Goal: Task Accomplishment & Management: Complete application form

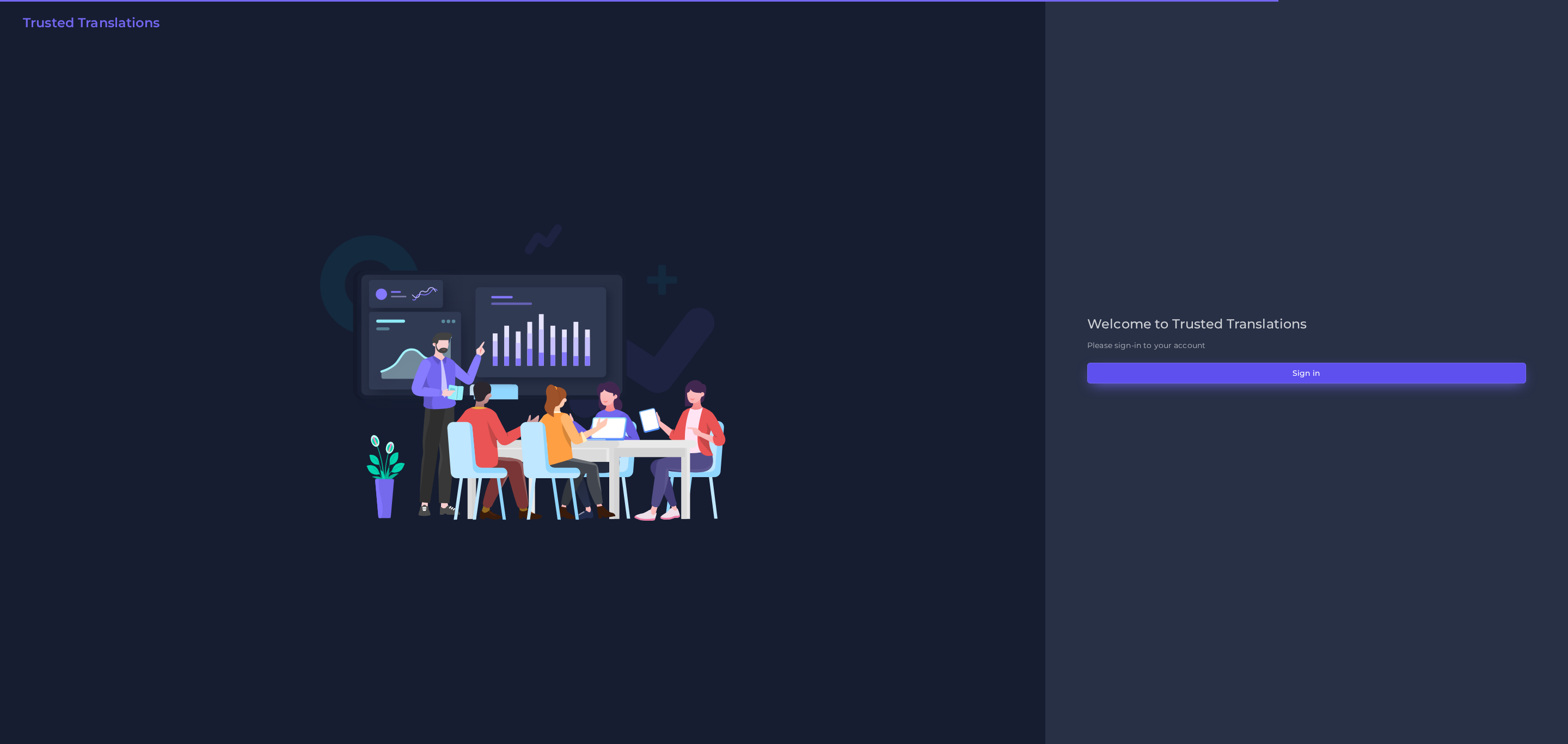
click at [1304, 377] on button "Sign in" at bounding box center [1307, 373] width 439 height 21
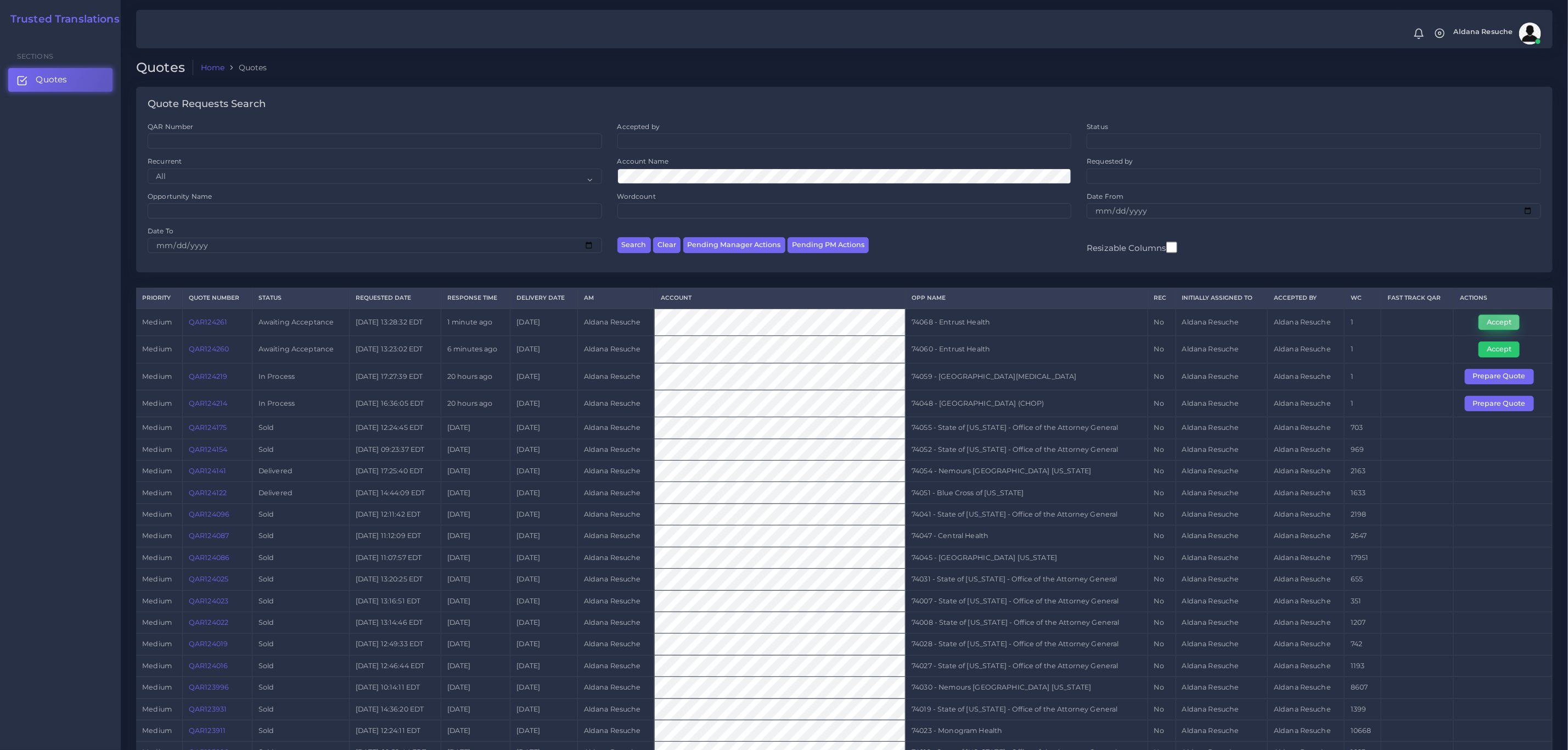
click at [1491, 330] on button "Accept" at bounding box center [1499, 323] width 41 height 16
click at [967, 320] on td "74068 - Entrust Health" at bounding box center [1026, 322] width 242 height 27
copy tr "74068 - Entrust Health"
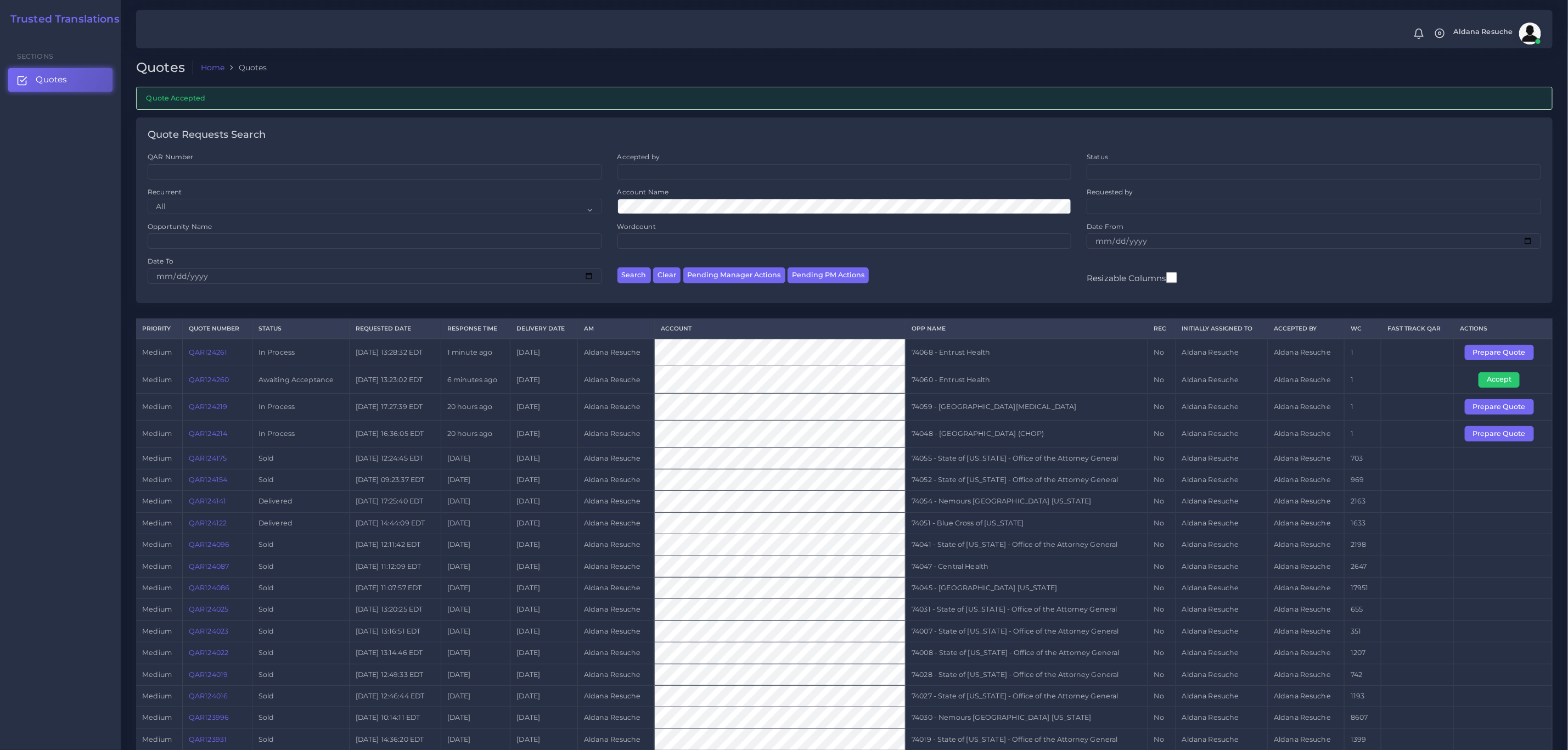
click at [209, 389] on td "QAR124260" at bounding box center [217, 380] width 69 height 27
click at [209, 384] on link "QAR124260" at bounding box center [208, 380] width 40 height 9
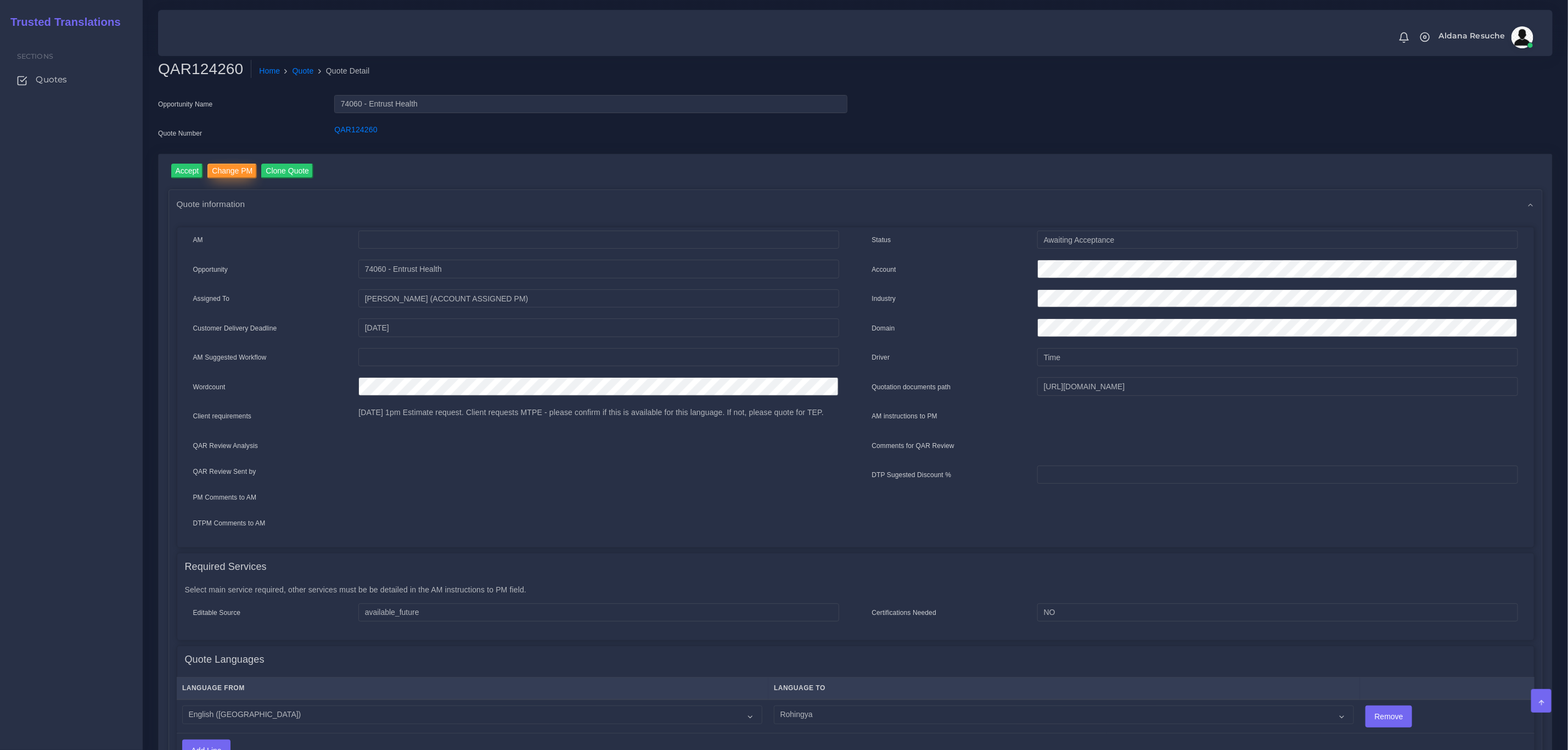
click at [221, 165] on input "Change PM" at bounding box center [231, 171] width 49 height 15
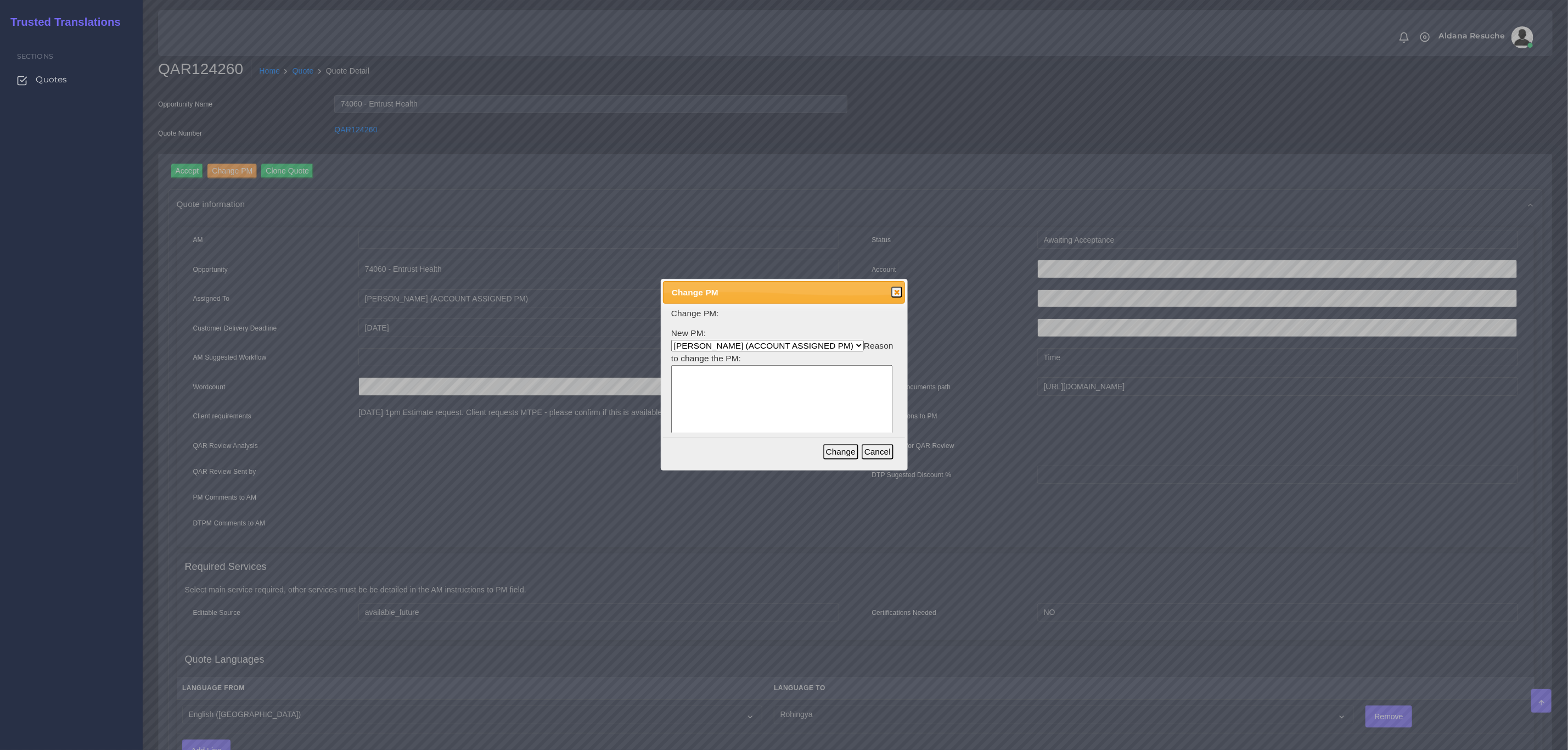
click at [730, 345] on select "Aldana Resuche (ACCOUNT ASSIGNED PM) Ana Whitby PM Beatriz Lacerda Dana Rossi D…" at bounding box center [767, 345] width 192 height 12
select select "3e925e02-f17d-4791-9412-c46ab5cb8daa"
click at [671, 340] on select "Aldana Resuche (ACCOUNT ASSIGNED PM) Ana Whitby PM Beatriz Lacerda Dana Rossi D…" at bounding box center [767, 345] width 192 height 12
click at [740, 423] on textarea at bounding box center [782, 417] width 221 height 105
type textarea "Workload"
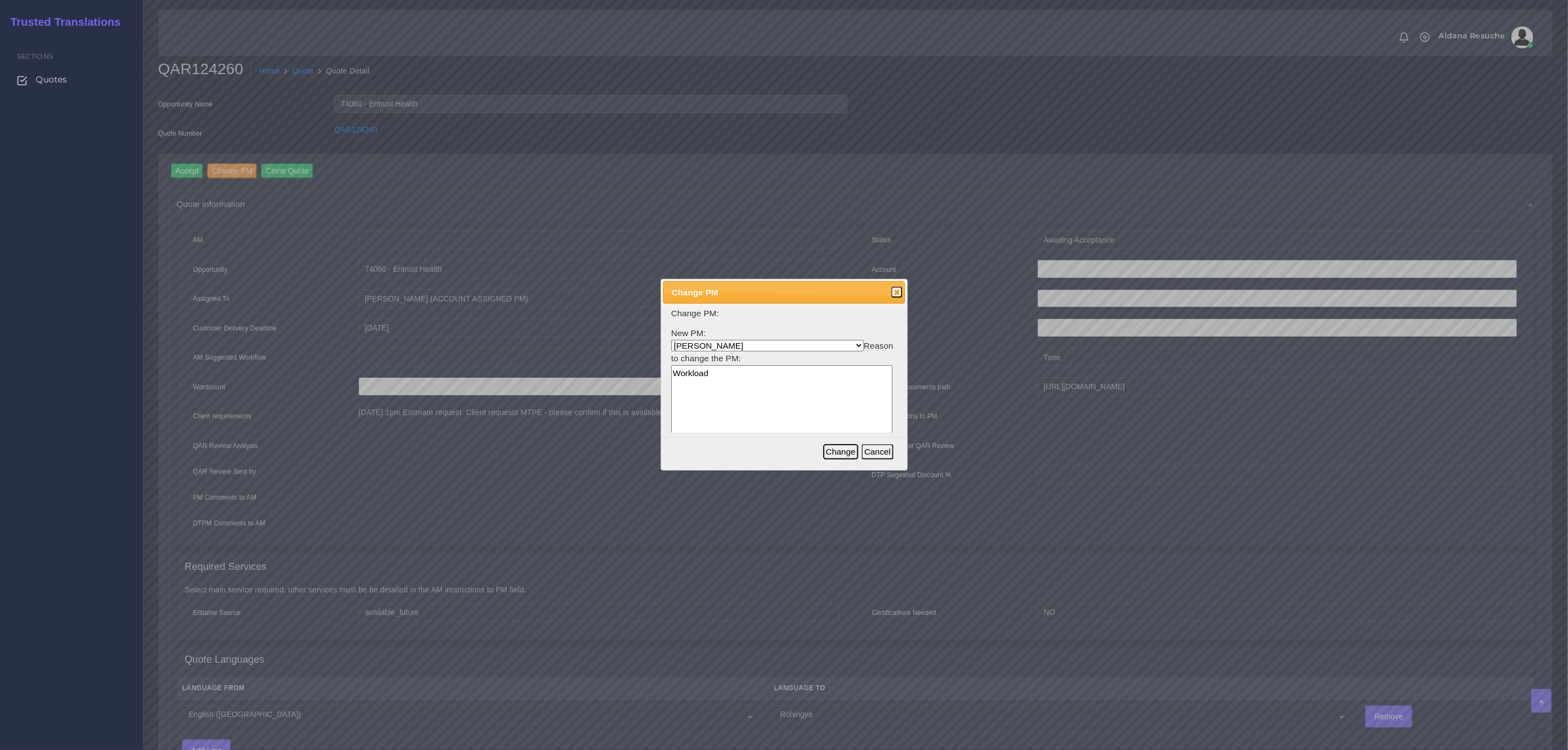
click at [845, 454] on button "Change" at bounding box center [840, 452] width 35 height 16
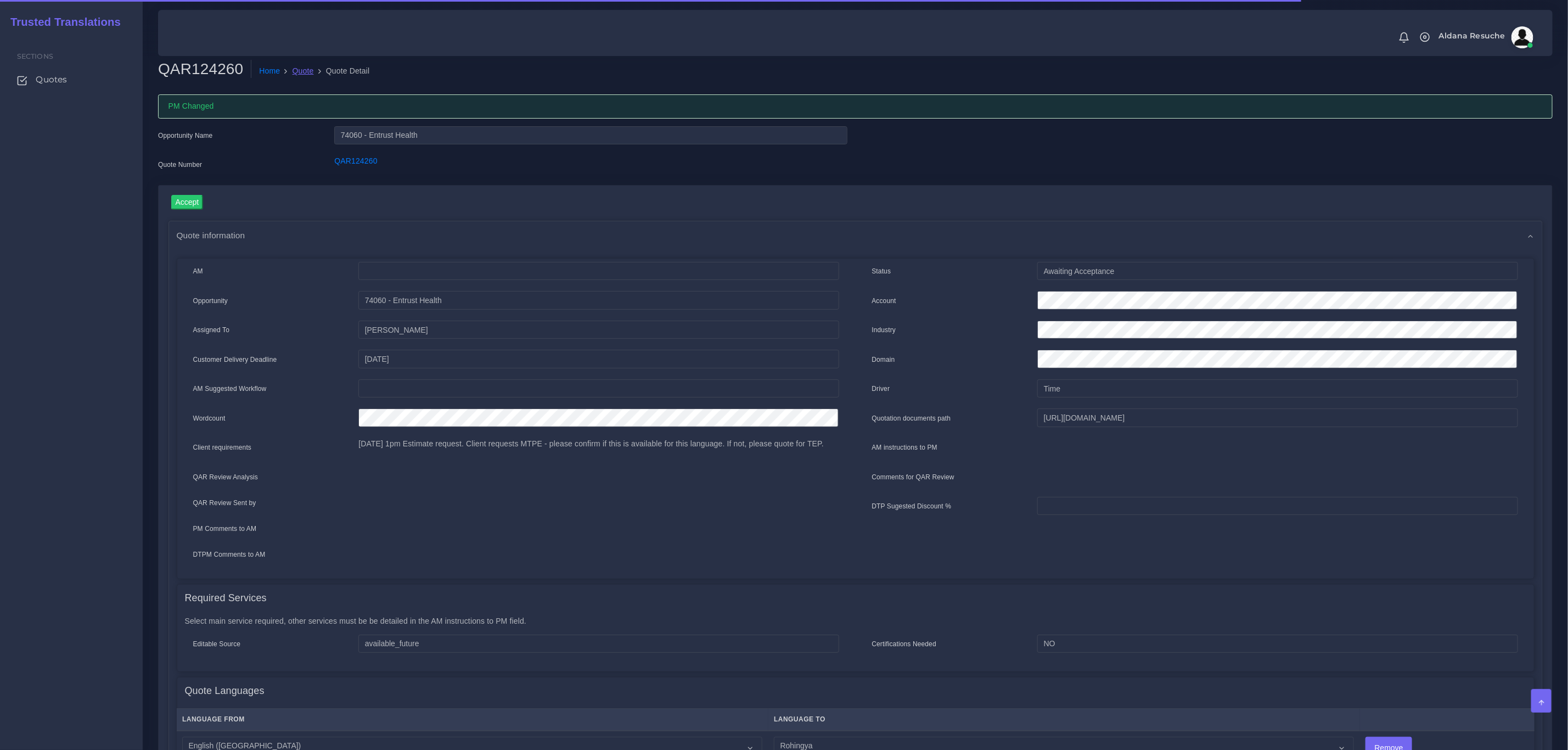
click at [296, 66] on link "Quote" at bounding box center [302, 71] width 21 height 12
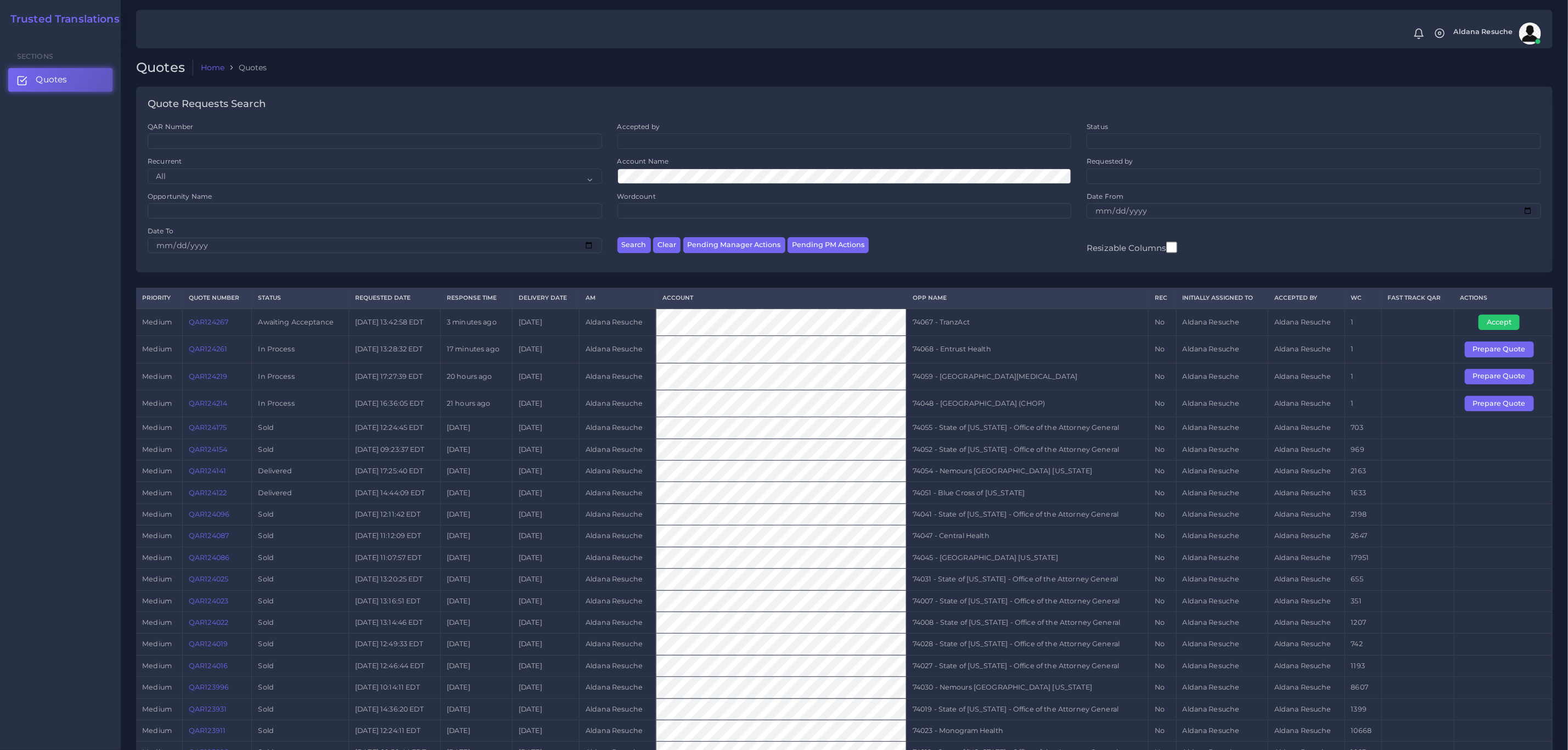
click at [213, 324] on link "QAR124267" at bounding box center [208, 322] width 40 height 9
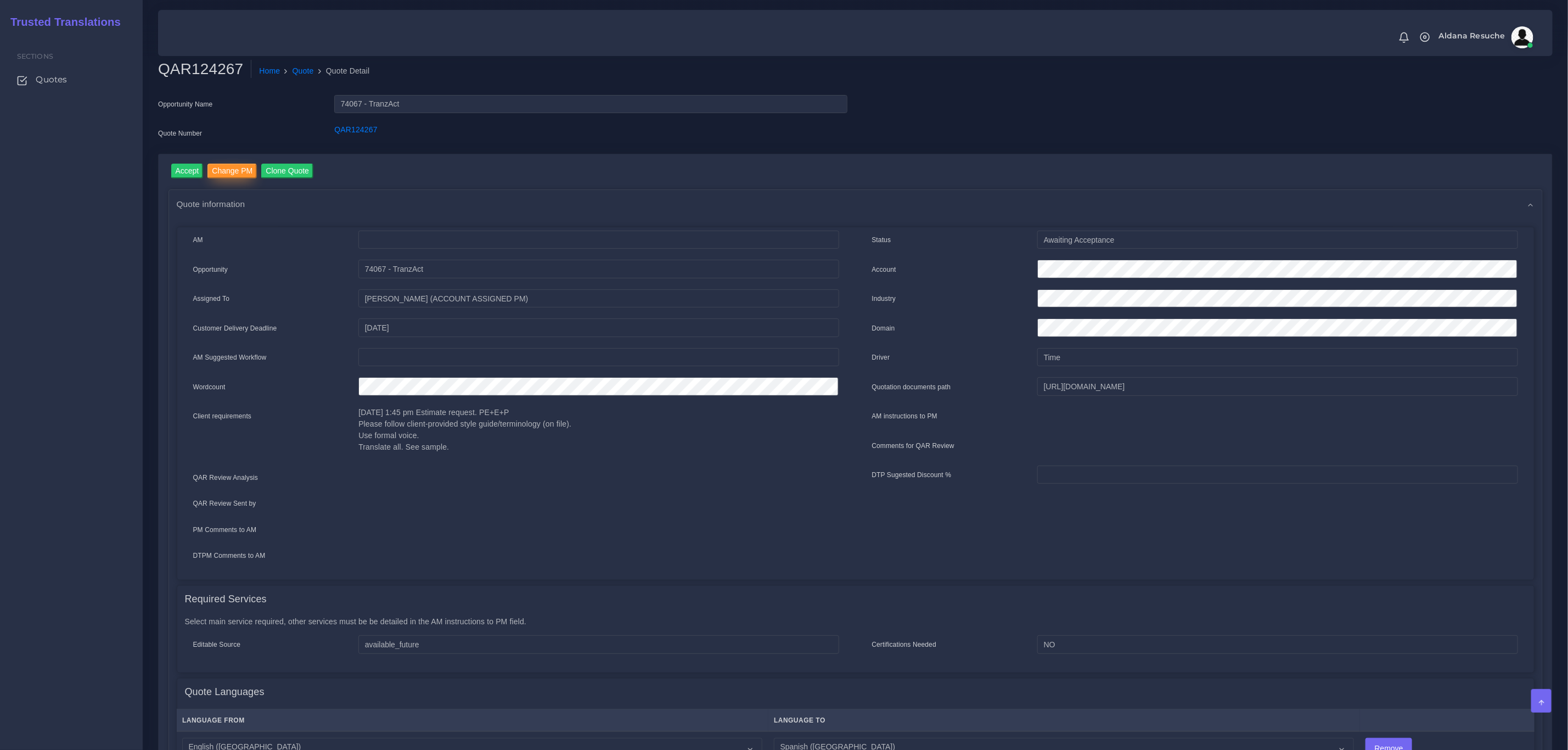
click at [242, 172] on input "Change PM" at bounding box center [231, 171] width 49 height 15
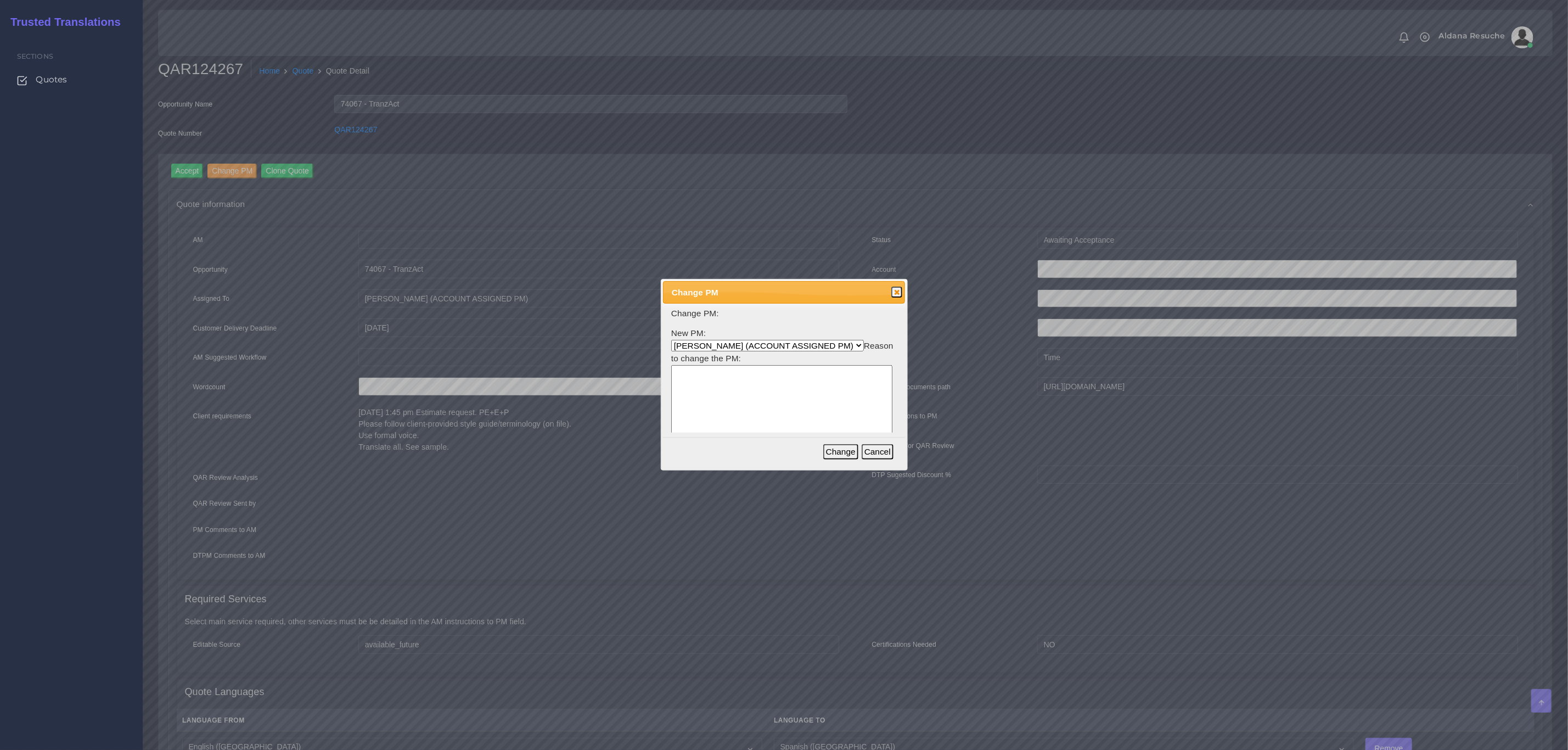
click at [701, 348] on select "Aldana Resuche (ACCOUNT ASSIGNED PM) Ana Whitby PM Beatriz Lacerda Dana Rossi D…" at bounding box center [767, 345] width 192 height 12
select select "3e925e02-f17d-4791-9412-c46ab5cb8daa"
click at [671, 340] on select "Aldana Resuche (ACCOUNT ASSIGNED PM) Ana Whitby PM Beatriz Lacerda Dana Rossi D…" at bounding box center [767, 345] width 192 height 12
click at [708, 395] on textarea at bounding box center [782, 417] width 221 height 105
type textarea "Workload"
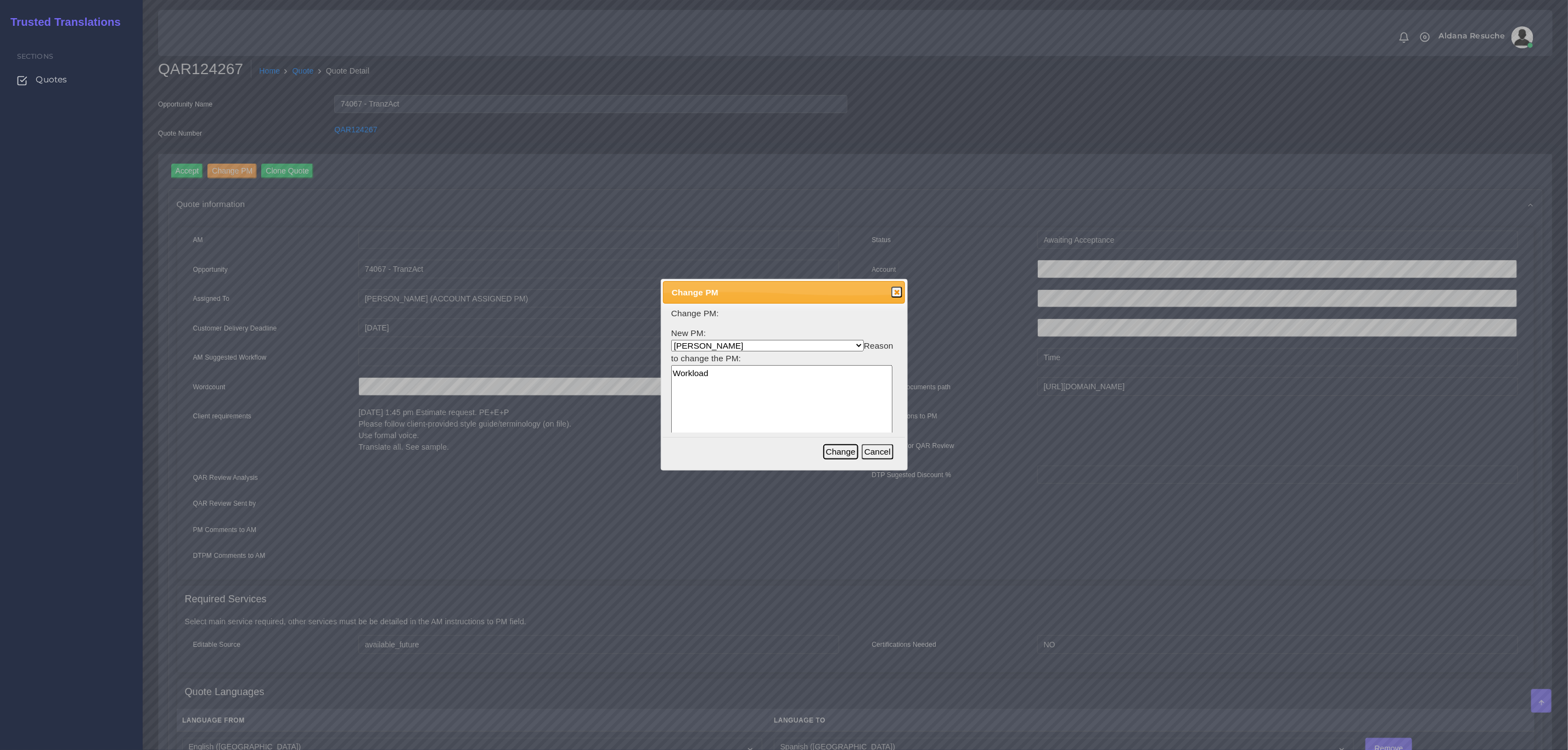
click at [837, 458] on button "Change" at bounding box center [840, 452] width 35 height 16
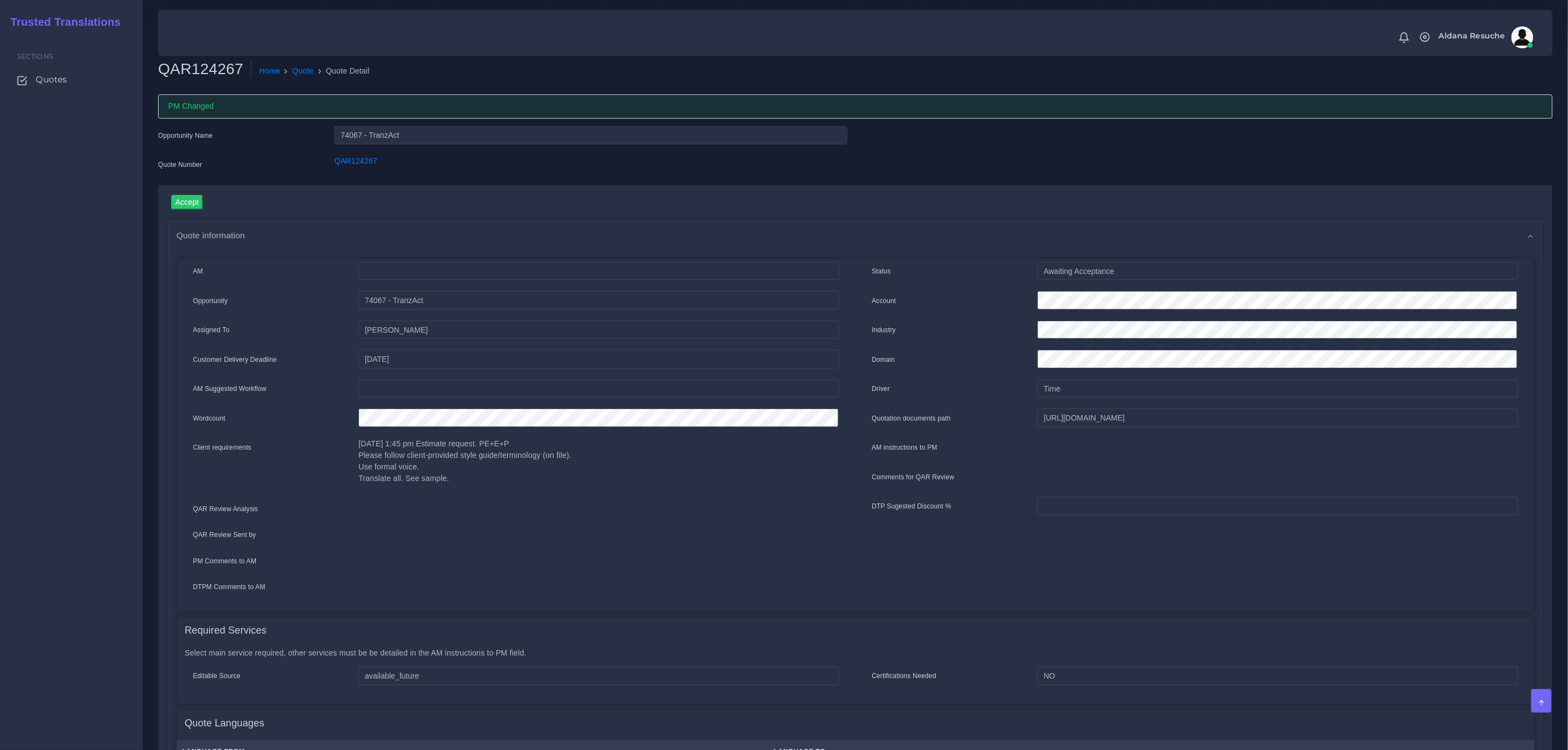
click at [1441, 168] on div "Opportunity Name 74067 - TranzAct Quote Number QAR124267" at bounding box center [855, 155] width 1411 height 58
click at [292, 71] on link "Quote" at bounding box center [302, 71] width 21 height 12
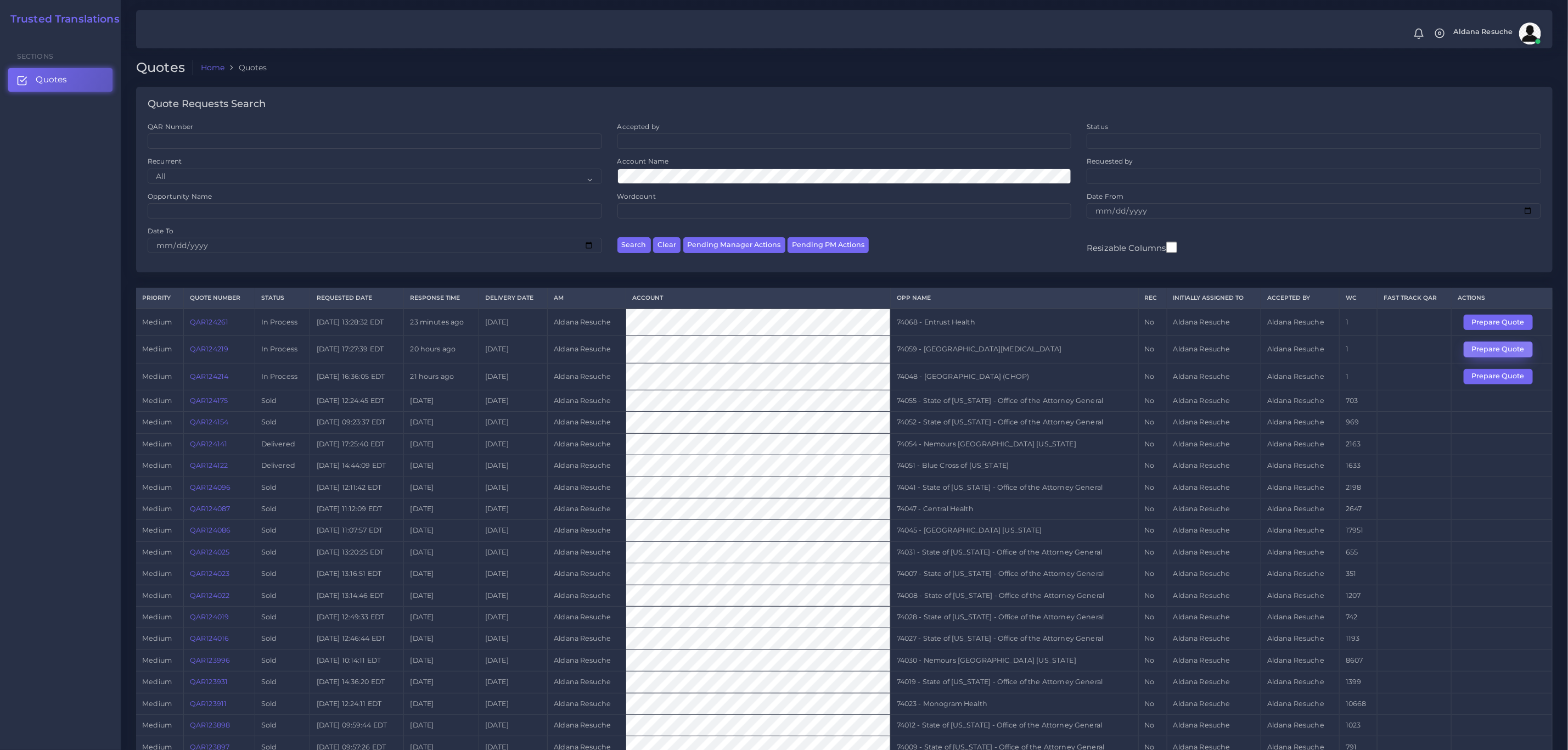
click at [1495, 354] on button "Prepare Quote" at bounding box center [1498, 349] width 69 height 16
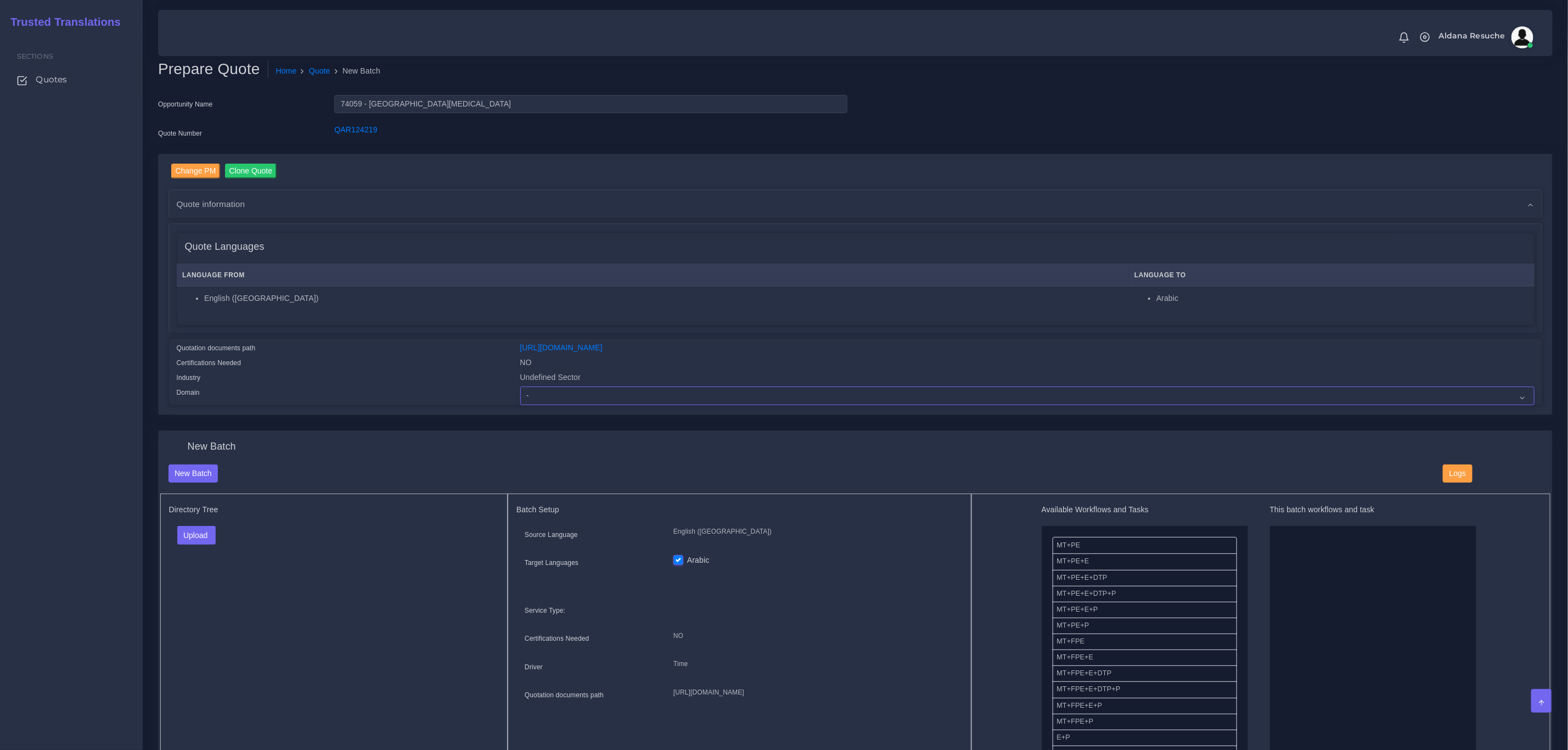
click at [558, 400] on select "- Advertising and Media Agriculture, Forestry and Fishing Architecture, Buildin…" at bounding box center [1027, 396] width 1014 height 19
select select "Healthcare and Health Sciences"
click at [521, 387] on select "- Advertising and Media Agriculture, Forestry and Fishing Architecture, Buildin…" at bounding box center [1027, 396] width 1014 height 19
click at [192, 532] on button "Upload" at bounding box center [196, 536] width 39 height 19
click at [201, 580] on label "Files" at bounding box center [215, 578] width 76 height 14
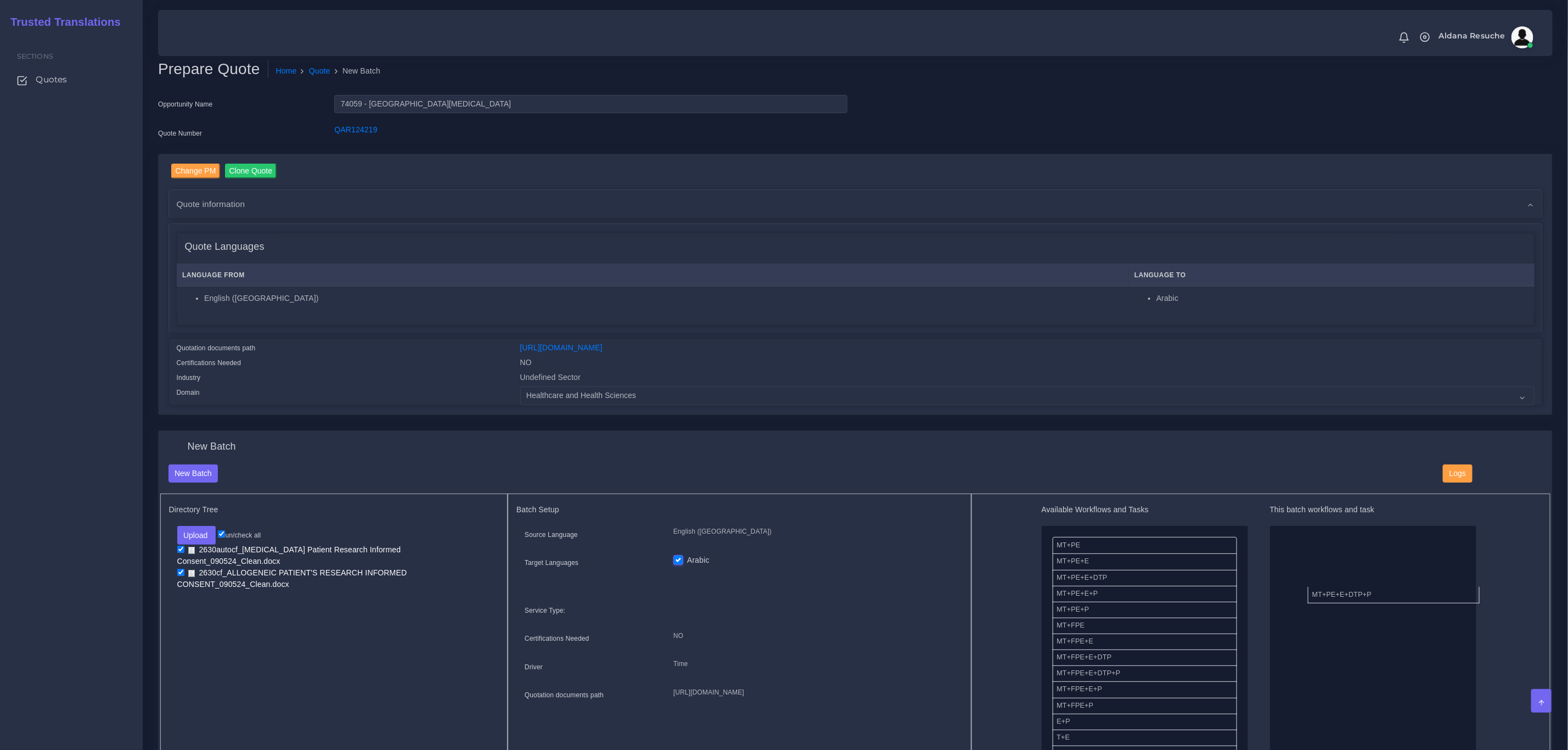
drag, startPoint x: 1146, startPoint y: 597, endPoint x: 1402, endPoint y: 597, distance: 256.0
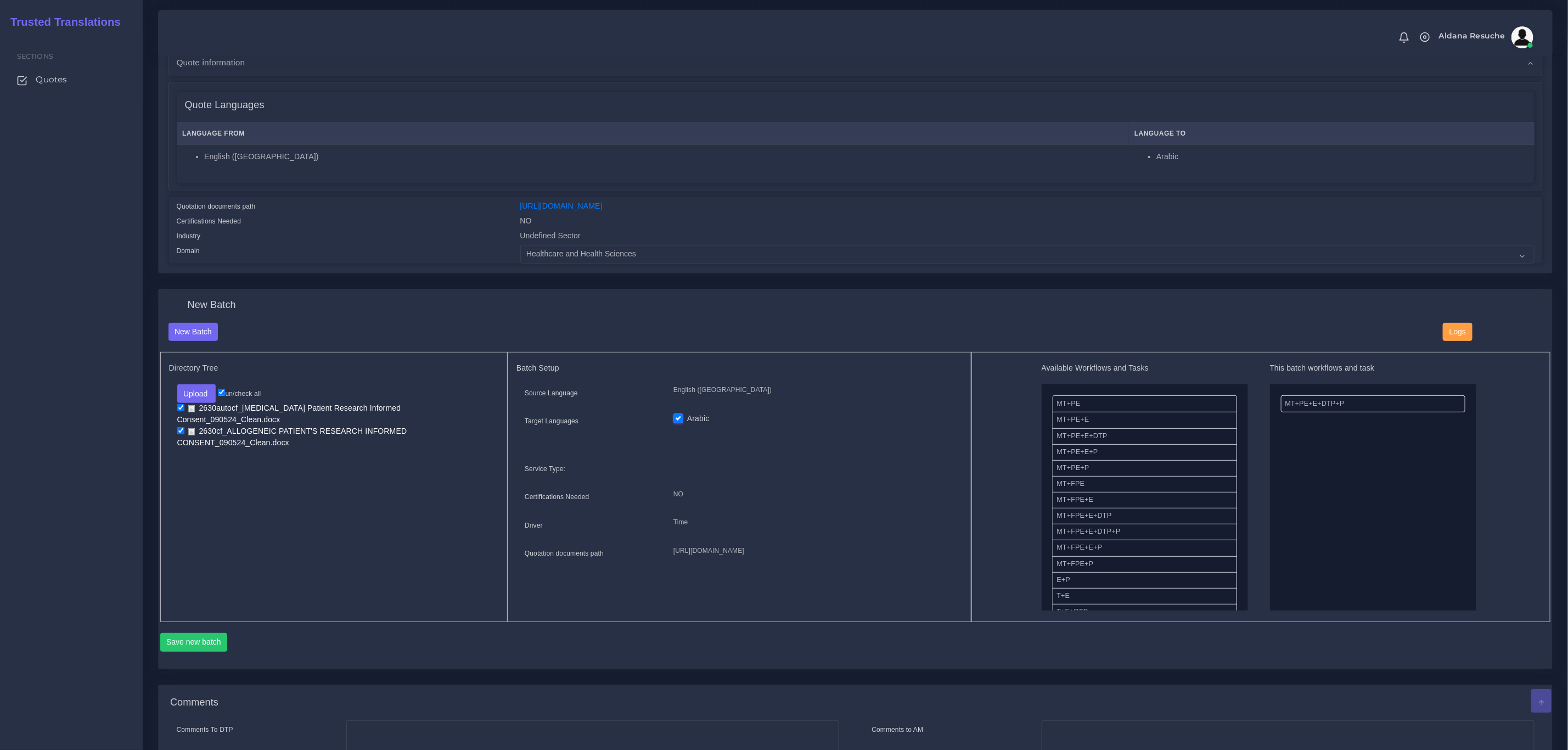
scroll to position [325, 0]
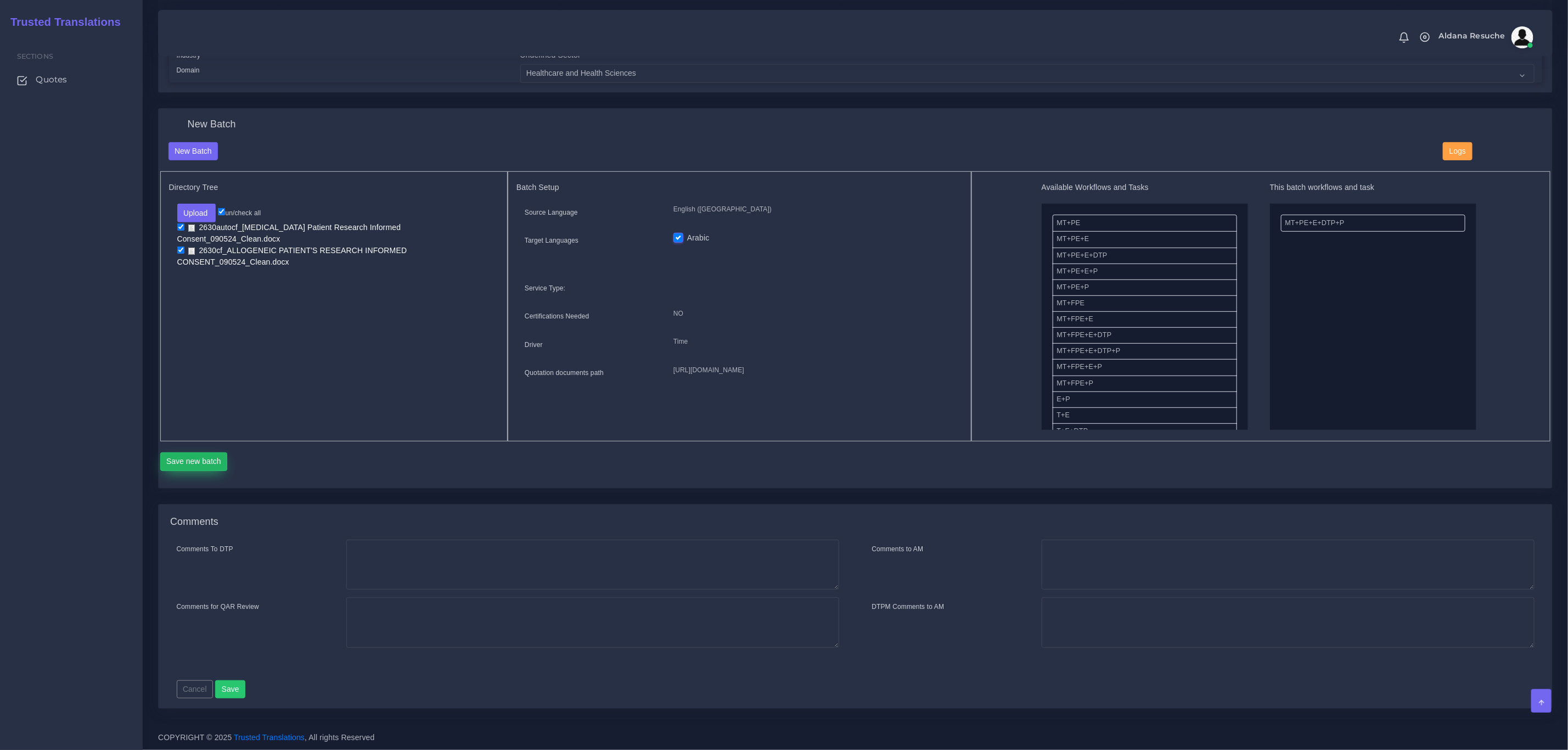
click at [201, 462] on button "Save new batch" at bounding box center [194, 462] width 68 height 19
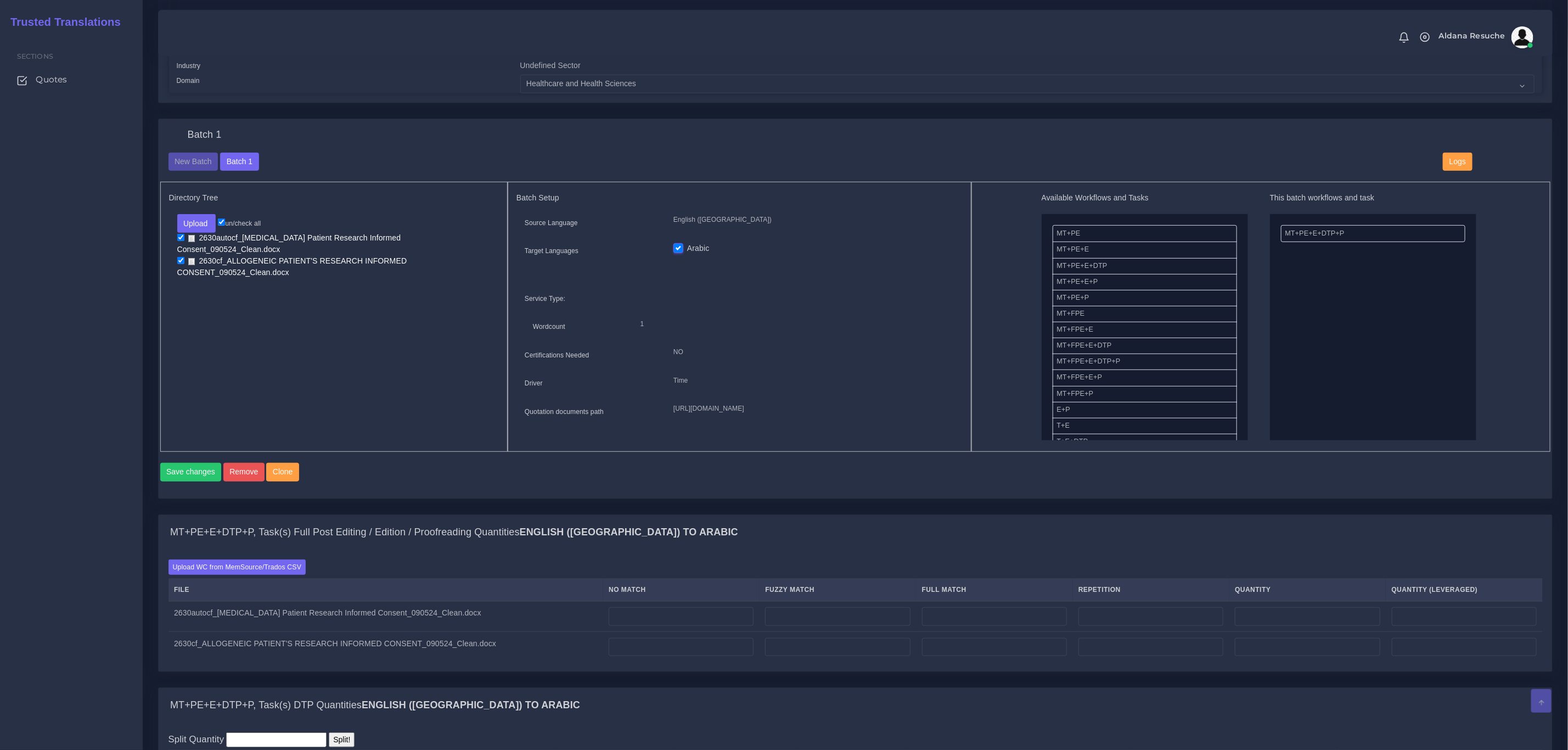
scroll to position [330, 0]
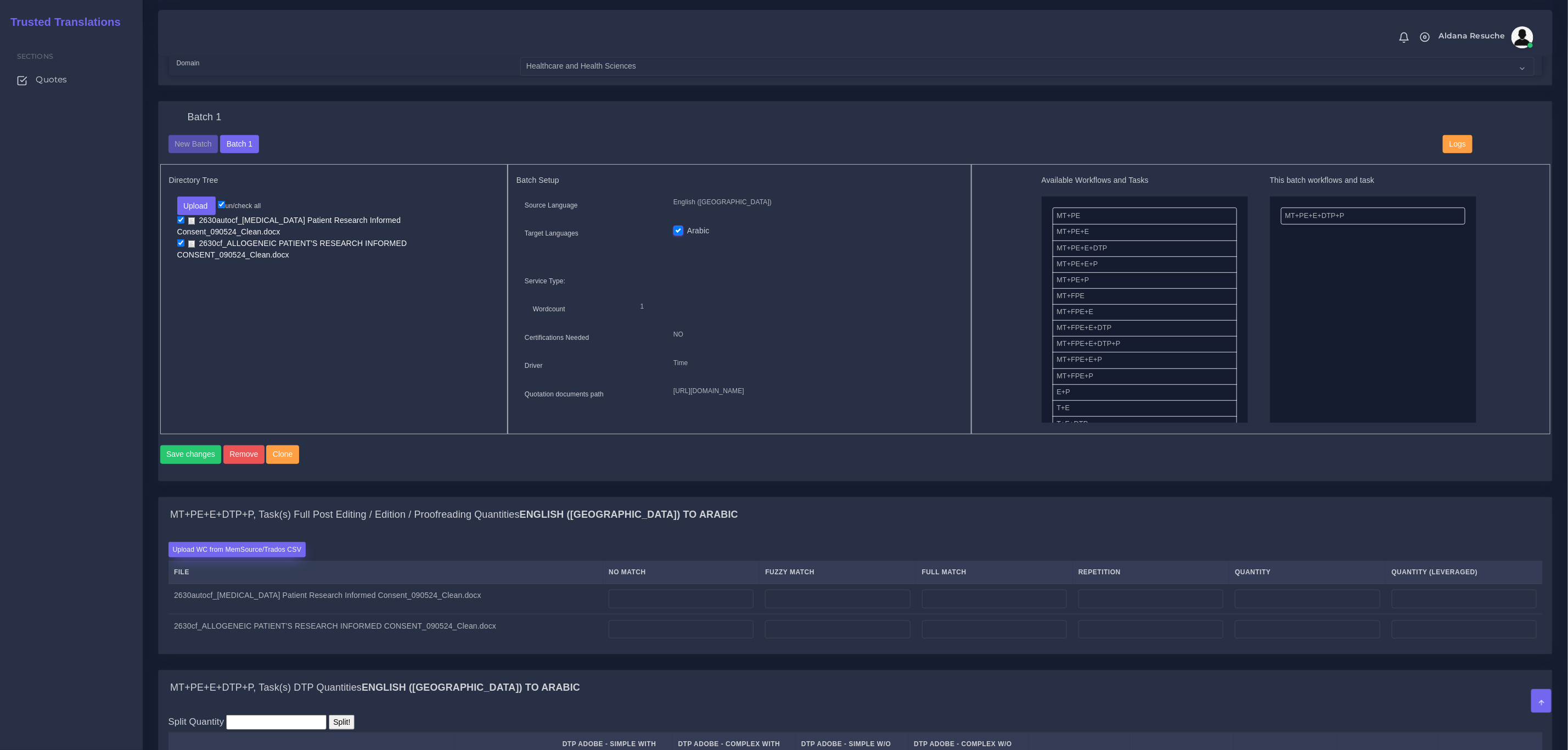
click at [275, 557] on label "Upload WC from MemSource/Trados CSV" at bounding box center [237, 549] width 138 height 15
click at [0, 0] on input "Upload WC from MemSource/Trados CSV" at bounding box center [0, 0] width 0 height 0
click at [211, 557] on label "Upload WC from MemSource/Trados CSV" at bounding box center [237, 549] width 138 height 15
click at [0, 0] on input "Upload WC from MemSource/Trados CSV" at bounding box center [0, 0] width 0 height 0
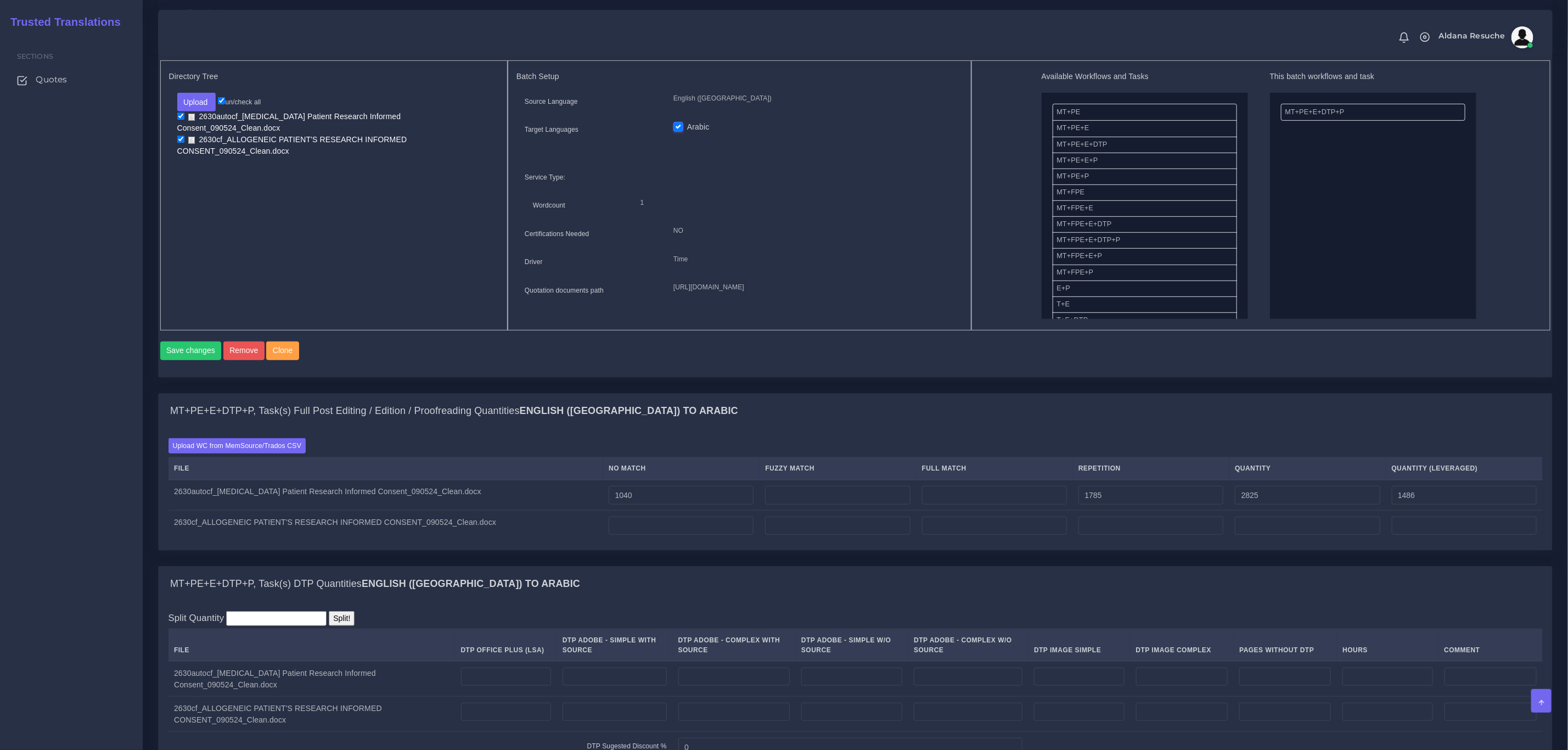
scroll to position [494, 0]
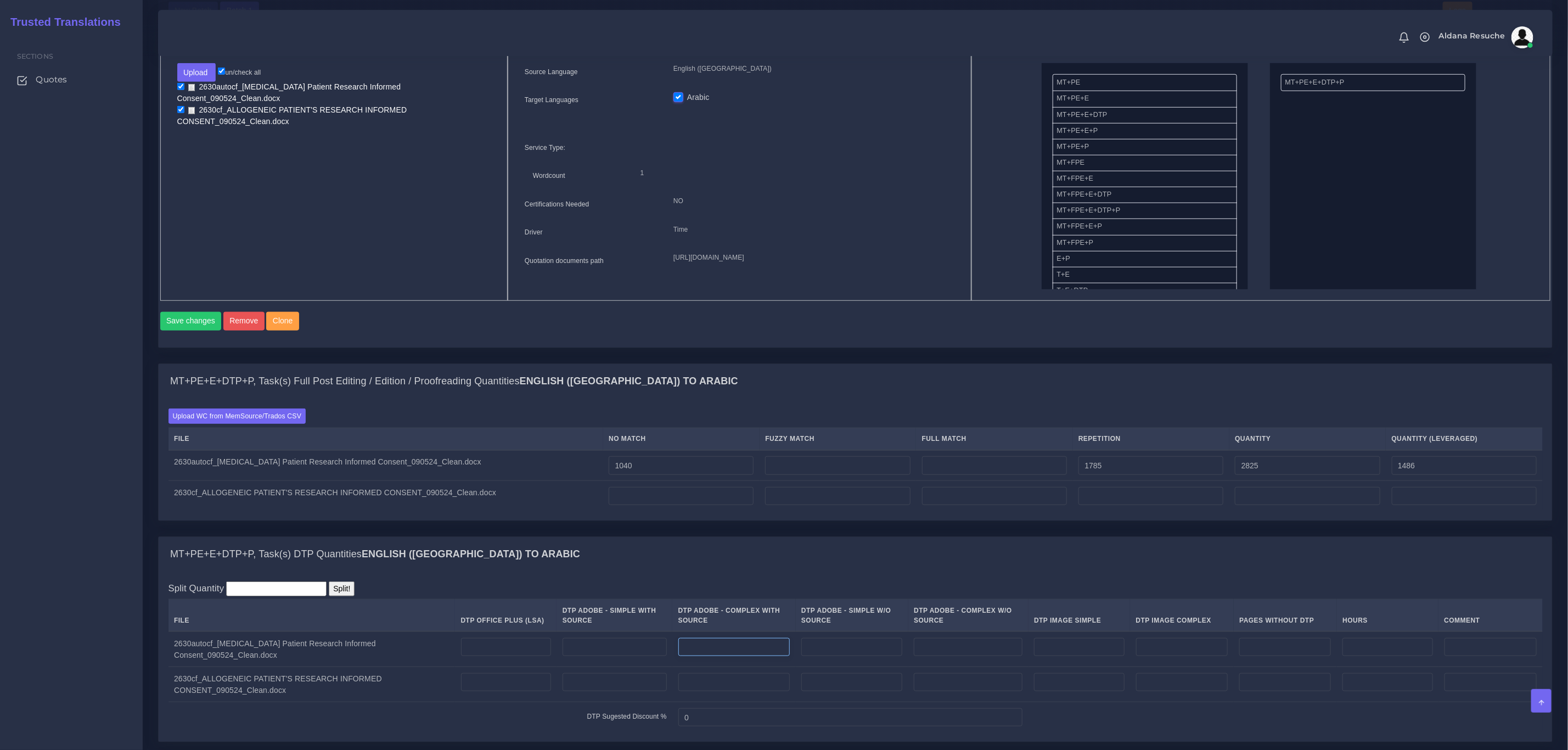
click at [746, 656] on input "number" at bounding box center [733, 647] width 111 height 19
type input "10"
click at [852, 600] on div "Split Quantity Split! File DTP Office Plus (LSA) DTP Adobe - Simple With Source…" at bounding box center [855, 657] width 1374 height 151
click at [698, 692] on input "number" at bounding box center [733, 682] width 111 height 19
type input "8"
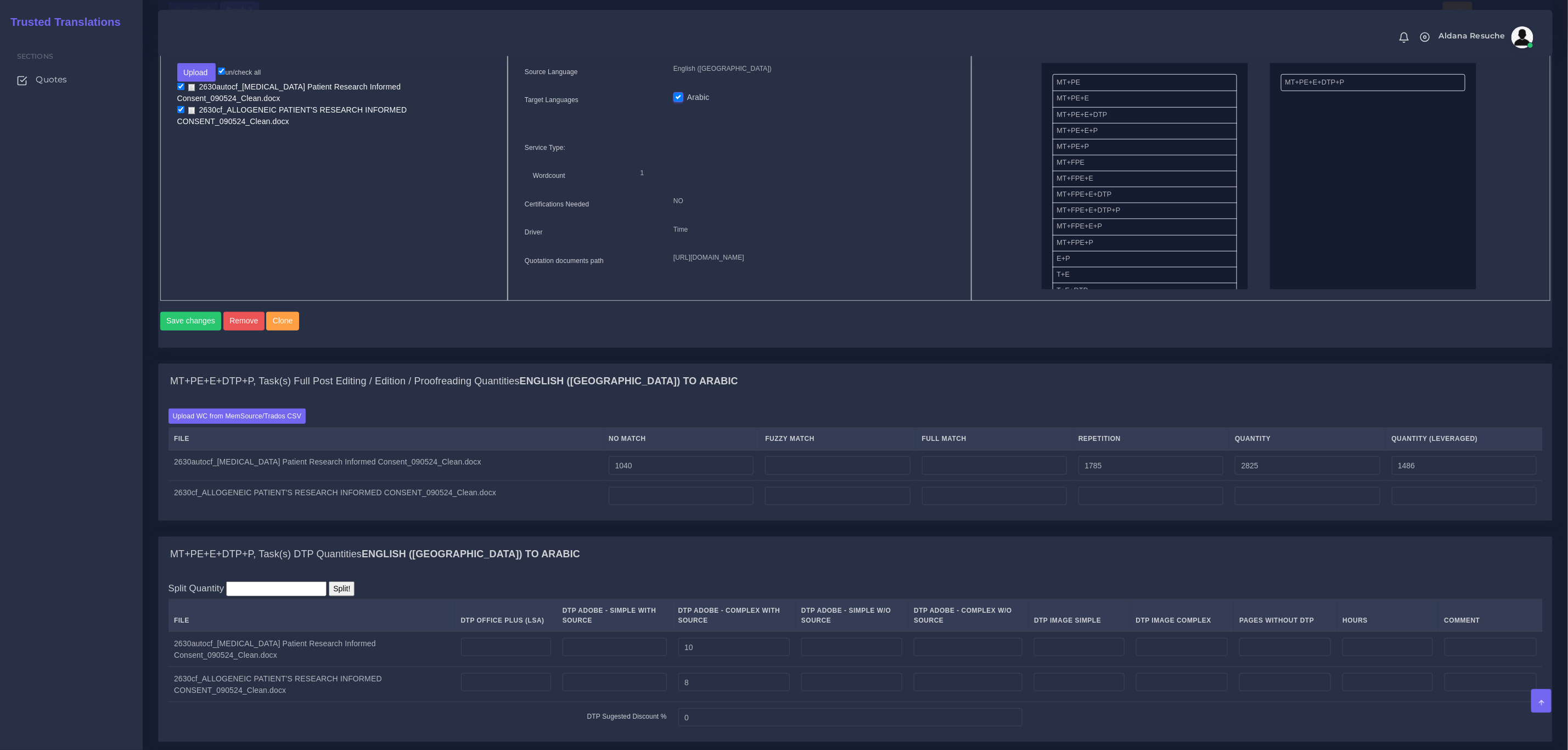
click at [0, 0] on div "Batch 1 New Batch Batch 1 Logs 1" at bounding box center [0, 0] width 0 height 0
click at [231, 511] on td "2630cf_ALLOGENEIC PATIENT'S RESEARCH INFORMED CONSENT_090524_Clean.docx" at bounding box center [386, 496] width 435 height 30
click at [652, 506] on input "number" at bounding box center [681, 497] width 145 height 19
type input "2560"
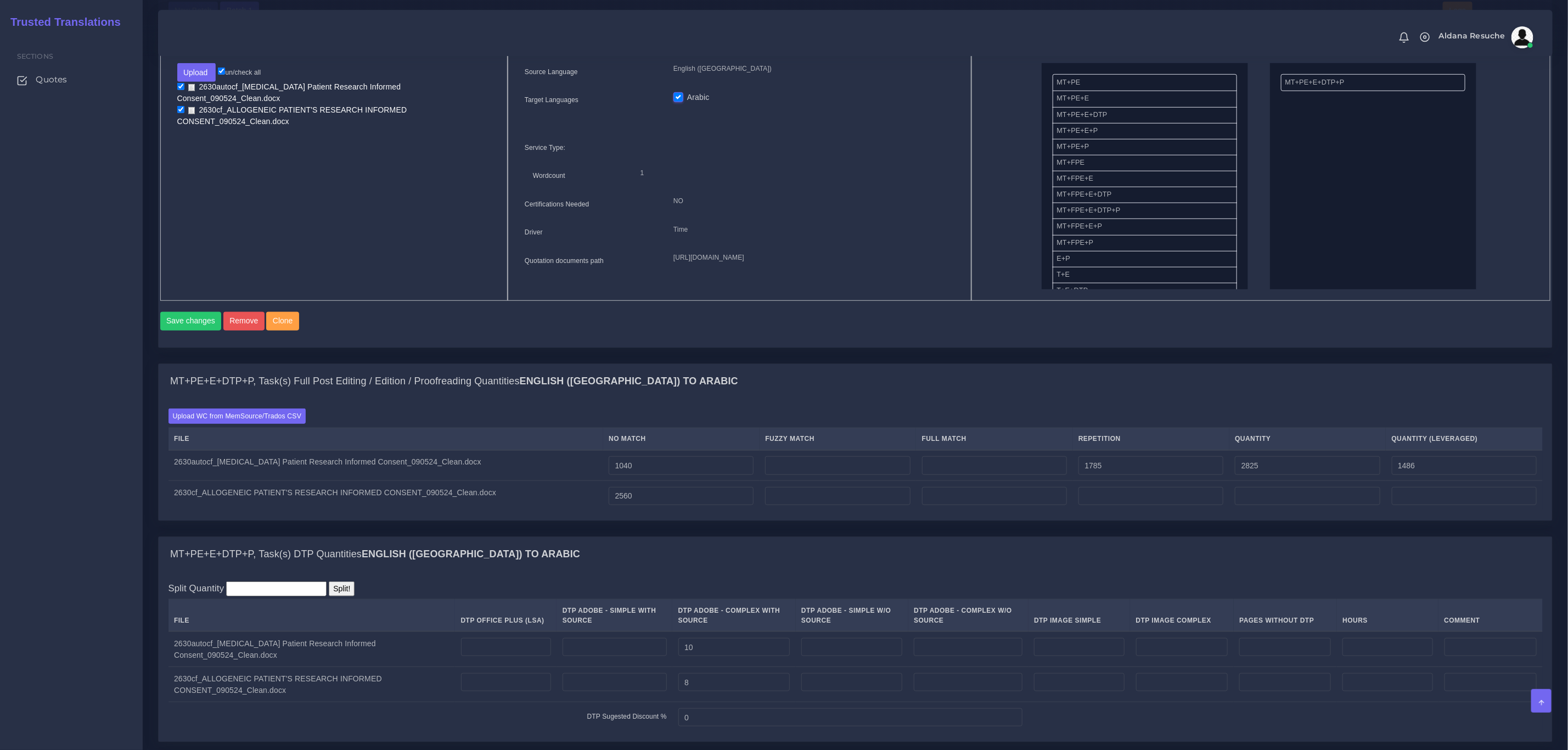
type input "2560"
click at [761, 423] on div "Upload WC from MemSource/Trados CSV File No Match Fuzzy Match Full Match Repeti…" at bounding box center [856, 460] width 1393 height 122
click at [1123, 506] on input "number" at bounding box center [1151, 497] width 145 height 19
type input "92"
type input "2652"
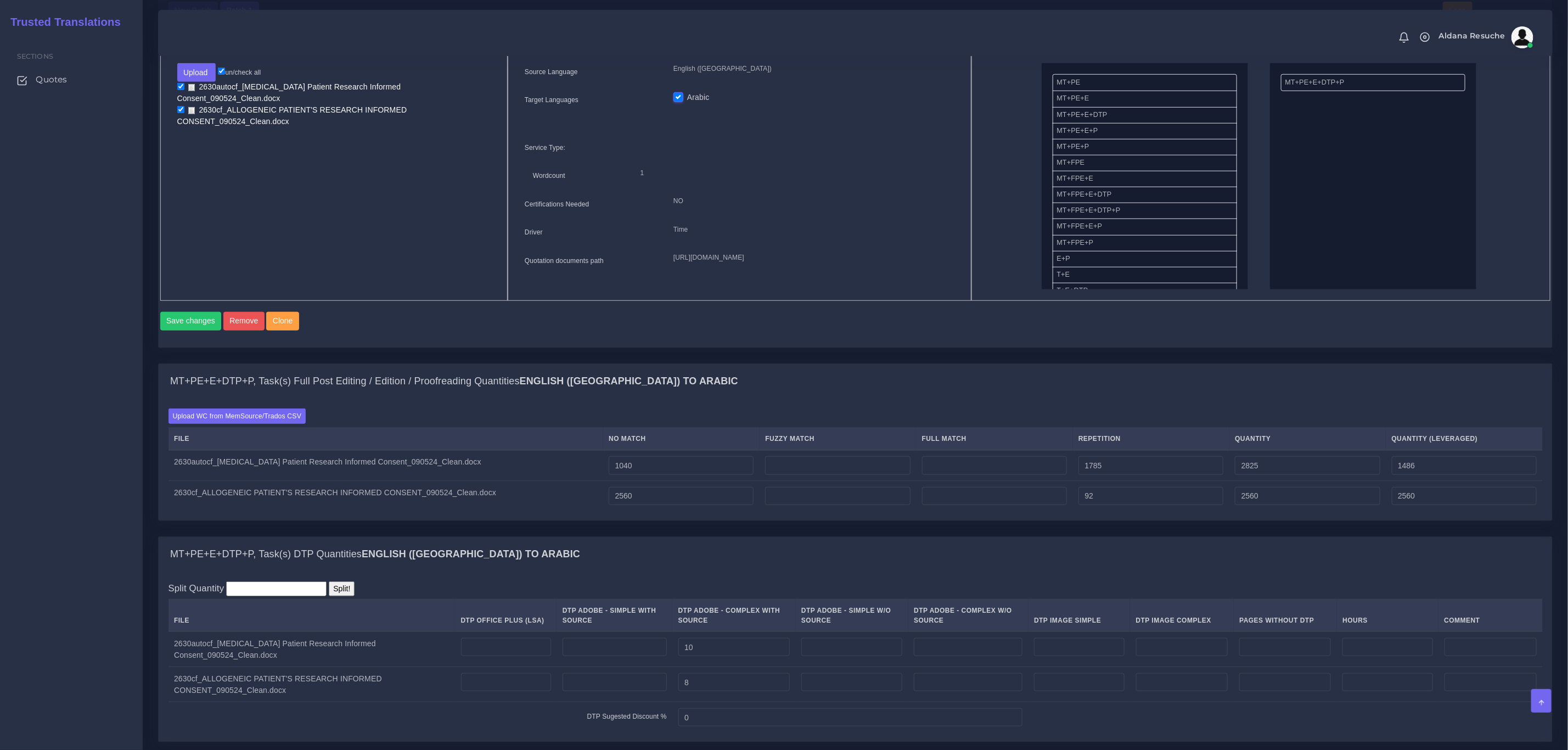
type input "2583"
click at [1135, 389] on div "MT+PE+E+DTP+P, Task(s) Full Post Editing / Edition / Proofreading Quantities En…" at bounding box center [856, 381] width 1393 height 35
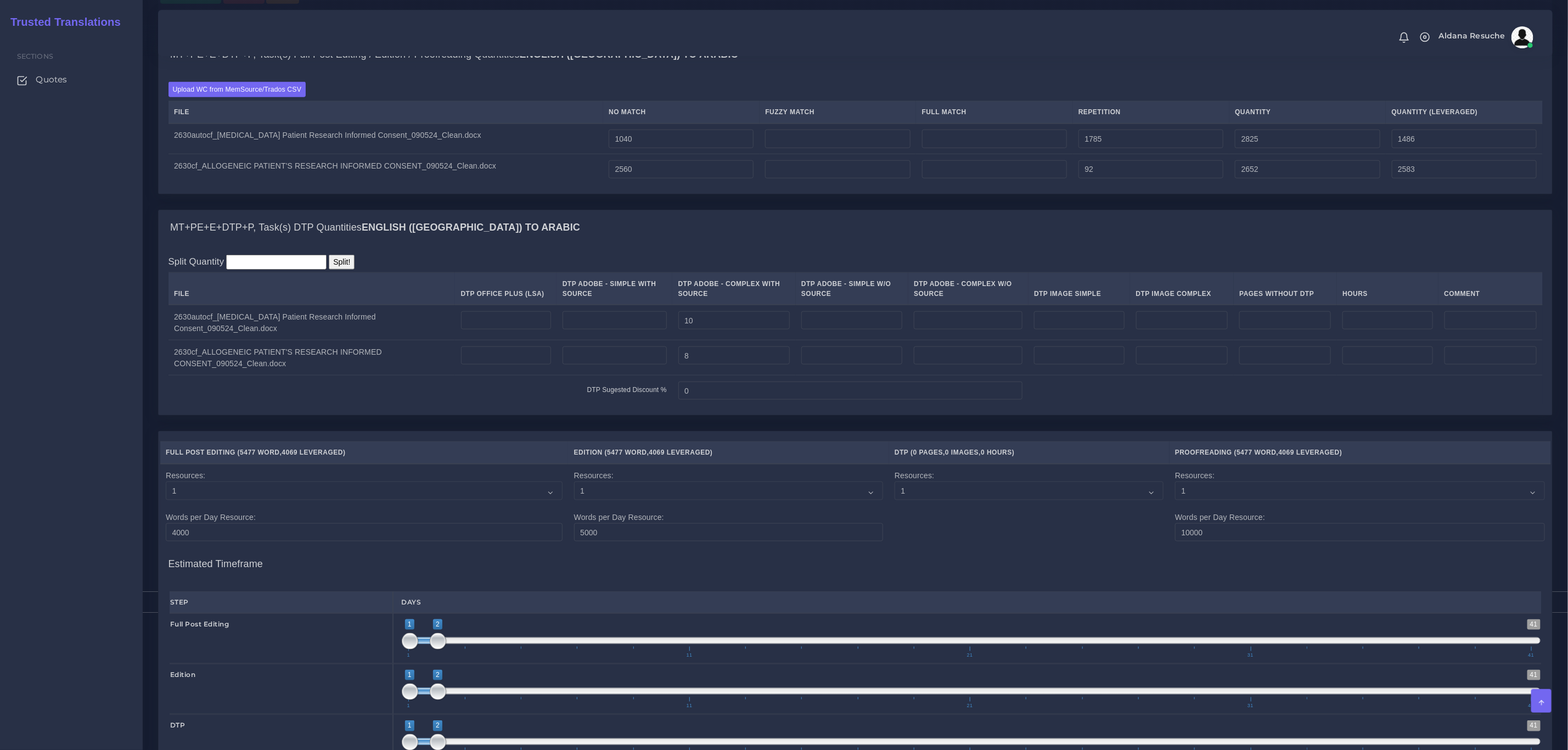
scroll to position [1187, 0]
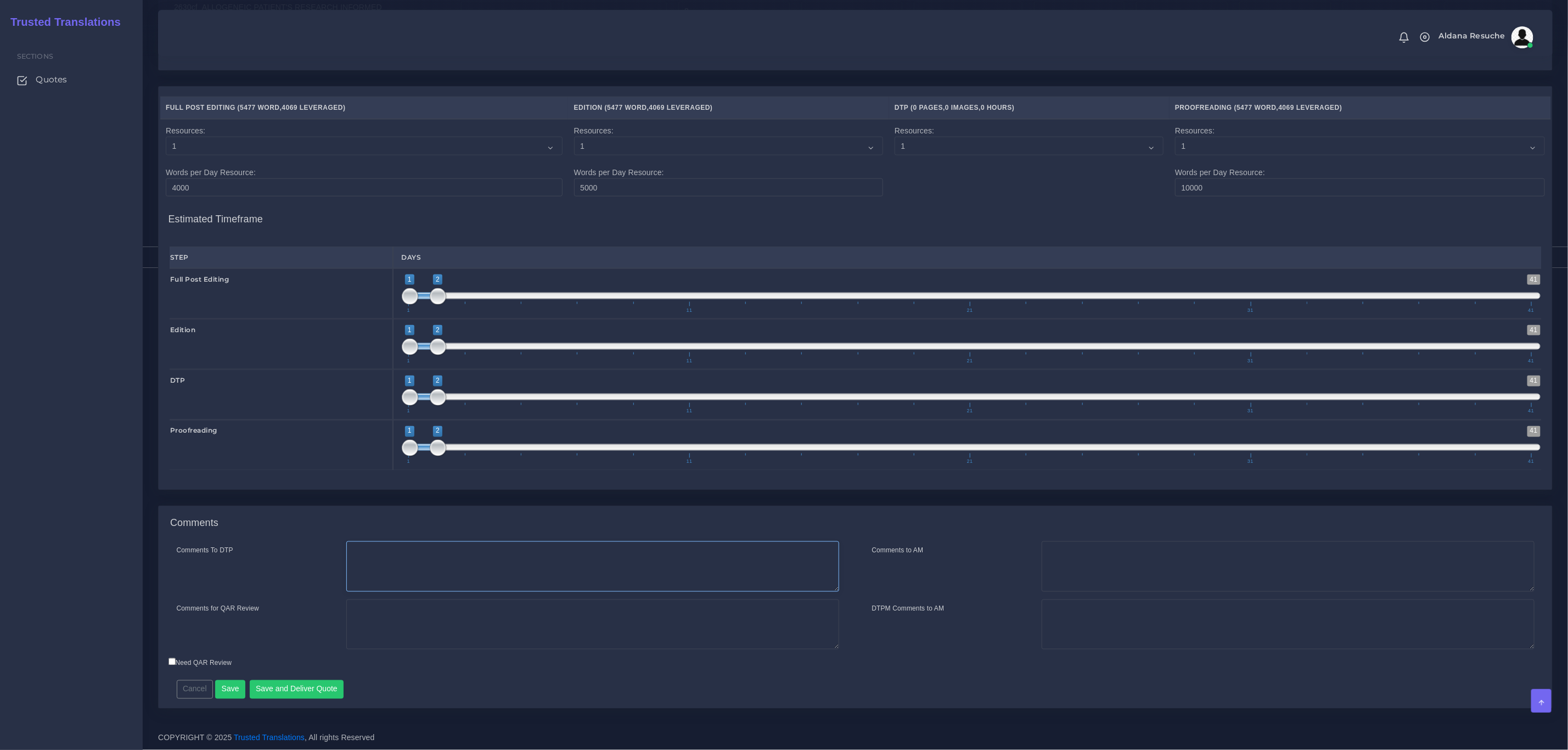
click at [507, 547] on textarea "Comments To DTP" at bounding box center [592, 566] width 493 height 51
type textarea "DTP in word"
type textarea "New client. PEEP+DTP"
click at [259, 682] on button "Save and Deliver Quote" at bounding box center [296, 690] width 94 height 19
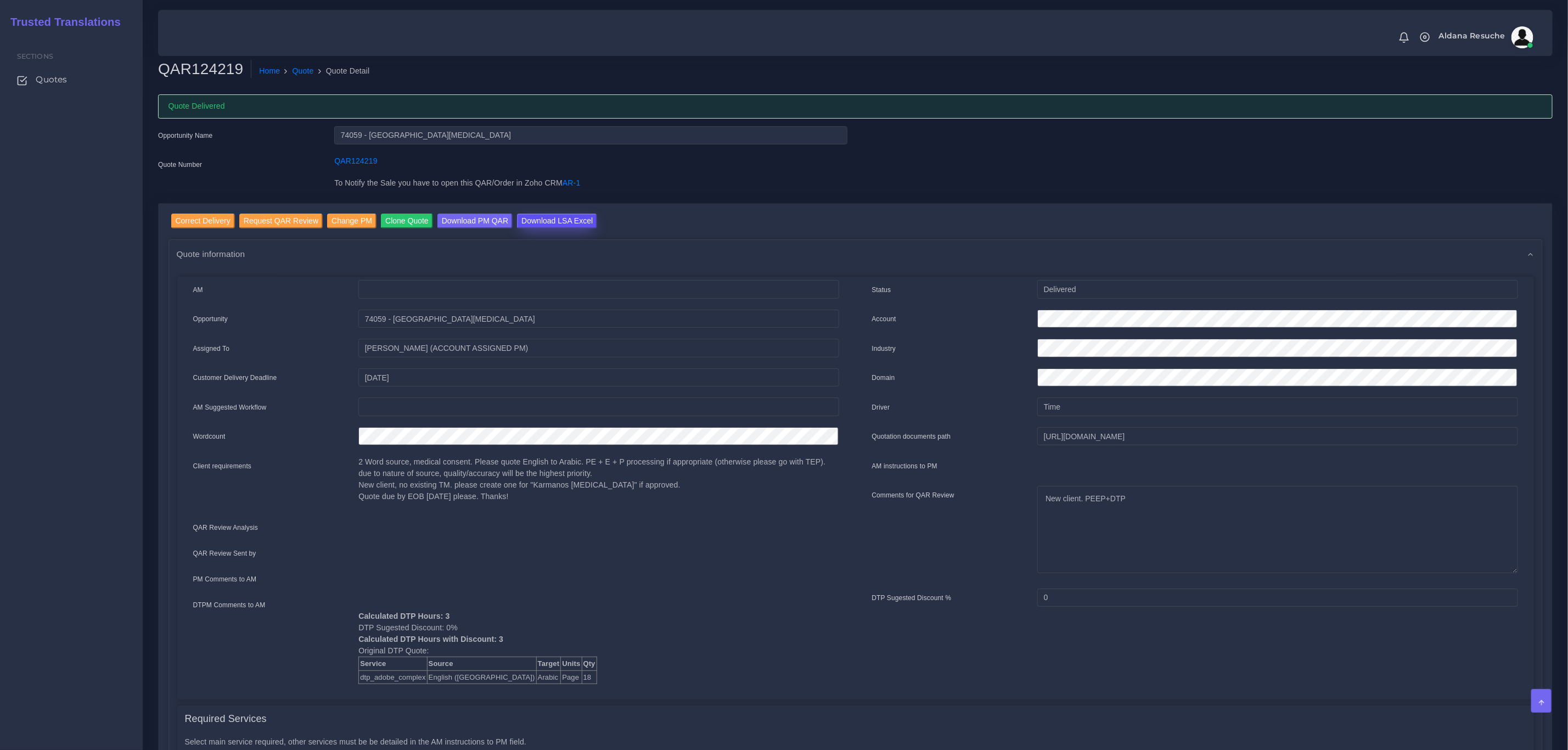
click at [550, 216] on input "Download LSA Excel" at bounding box center [556, 221] width 80 height 15
click at [296, 71] on link "Quote" at bounding box center [302, 71] width 21 height 12
